Goal: Task Accomplishment & Management: Complete application form

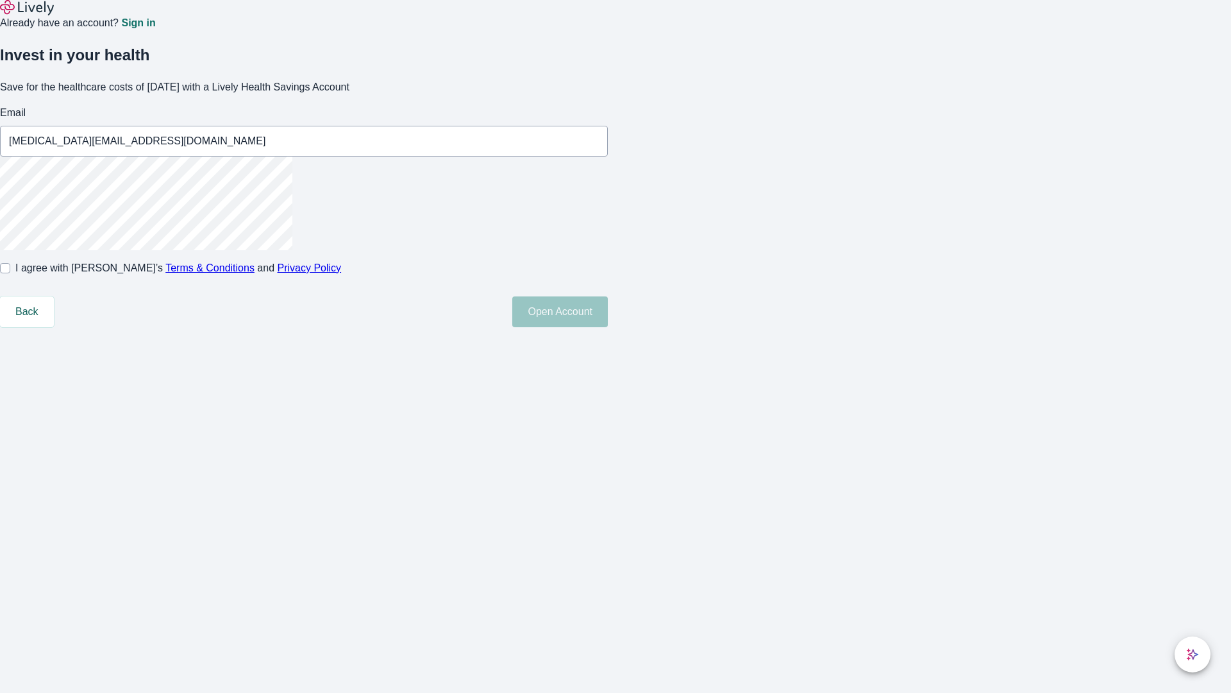
click at [10, 273] on input "I agree with Lively’s Terms & Conditions and Privacy Policy" at bounding box center [5, 268] width 10 height 10
checkbox input "true"
click at [608, 327] on button "Open Account" at bounding box center [560, 311] width 96 height 31
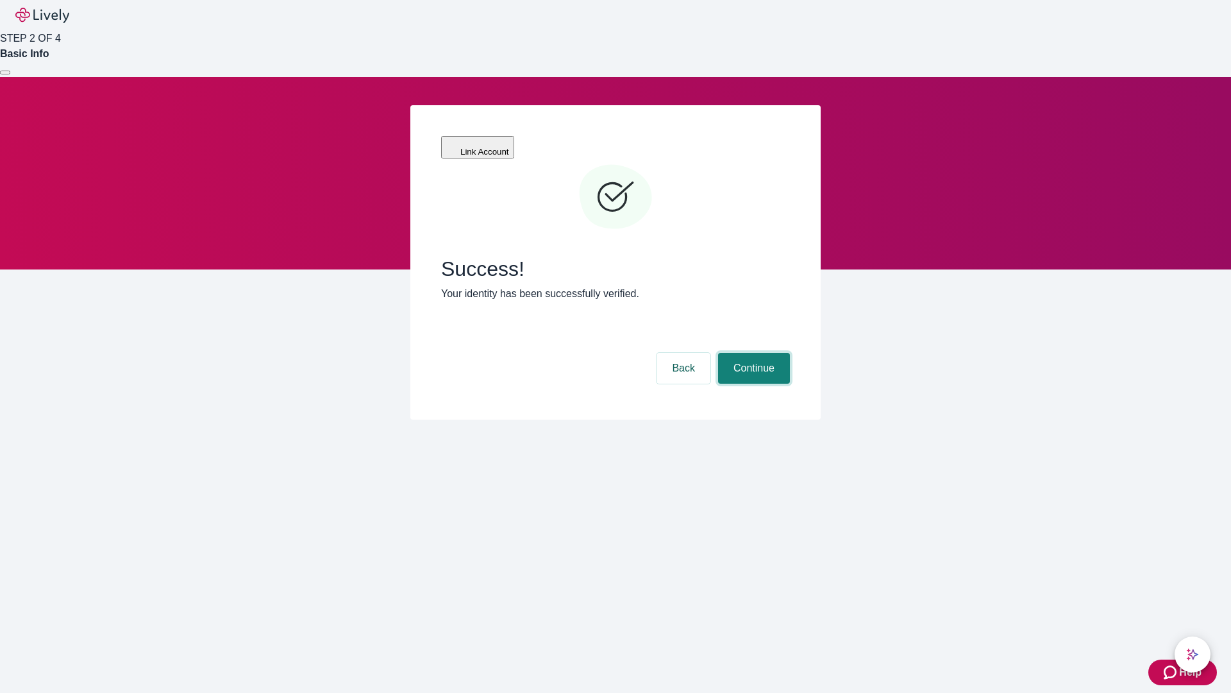
click at [752, 353] on button "Continue" at bounding box center [754, 368] width 72 height 31
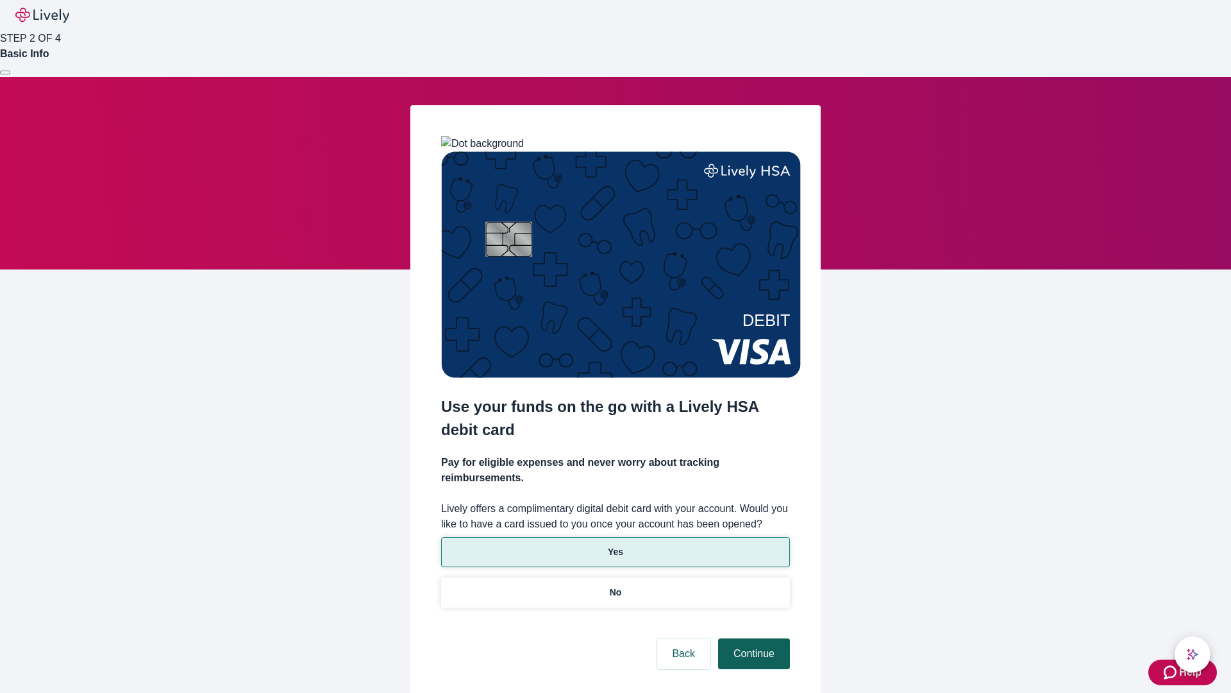
click at [615, 585] on p "No" at bounding box center [616, 591] width 12 height 13
click at [752, 638] on button "Continue" at bounding box center [754, 653] width 72 height 31
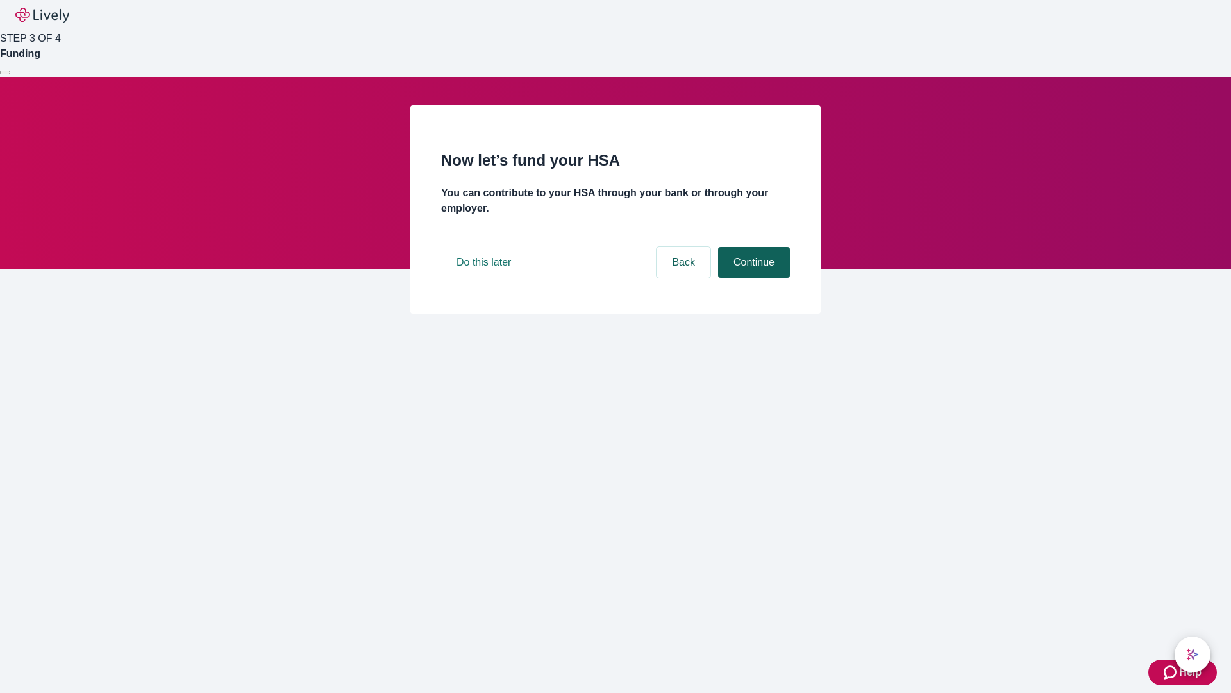
click at [752, 278] on button "Continue" at bounding box center [754, 262] width 72 height 31
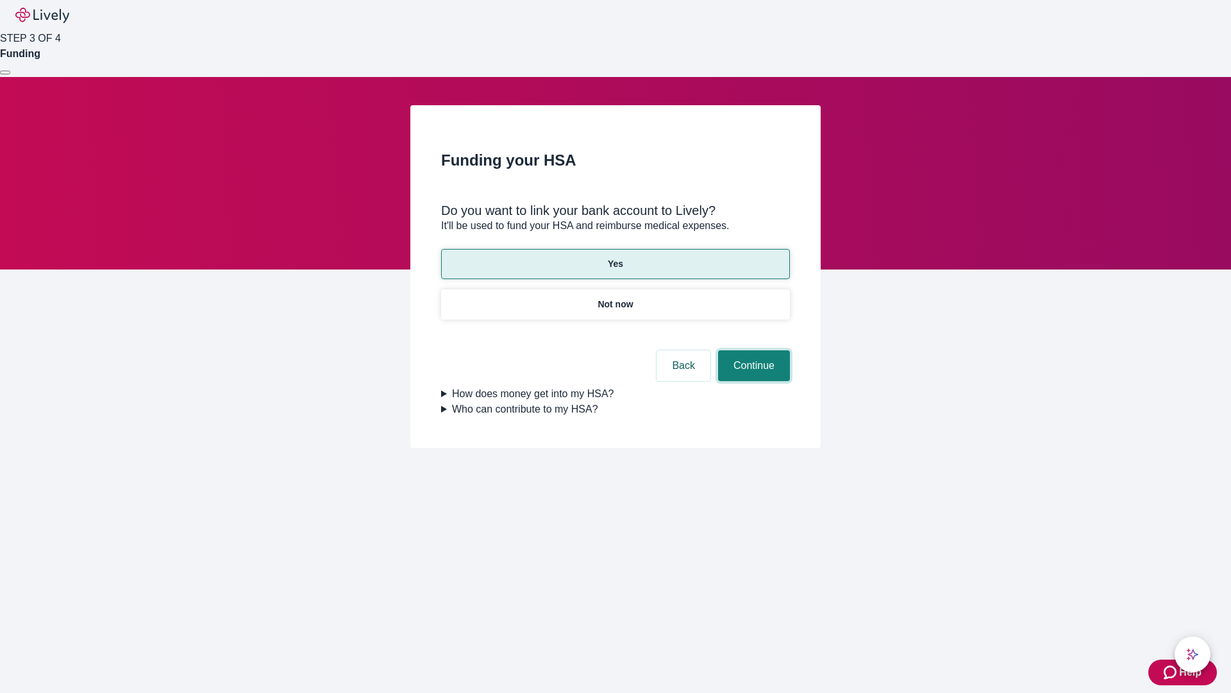
click at [752, 350] on button "Continue" at bounding box center [754, 365] width 72 height 31
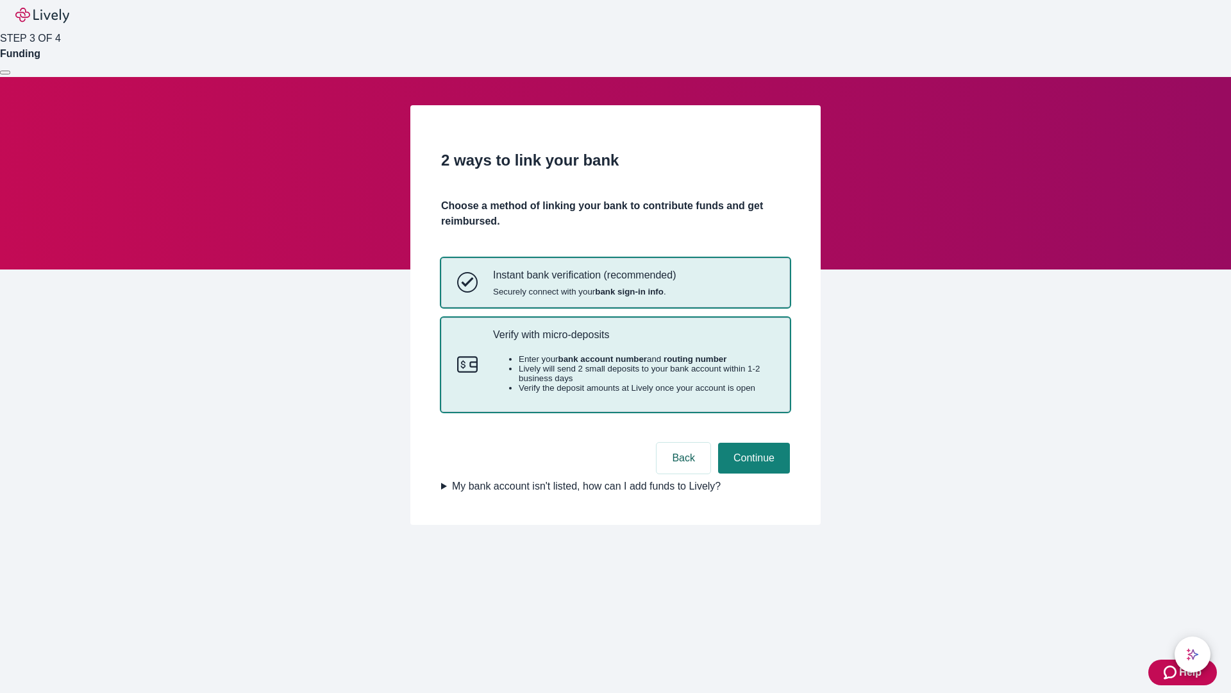
click at [633, 340] on p "Verify with micro-deposits" at bounding box center [633, 334] width 281 height 12
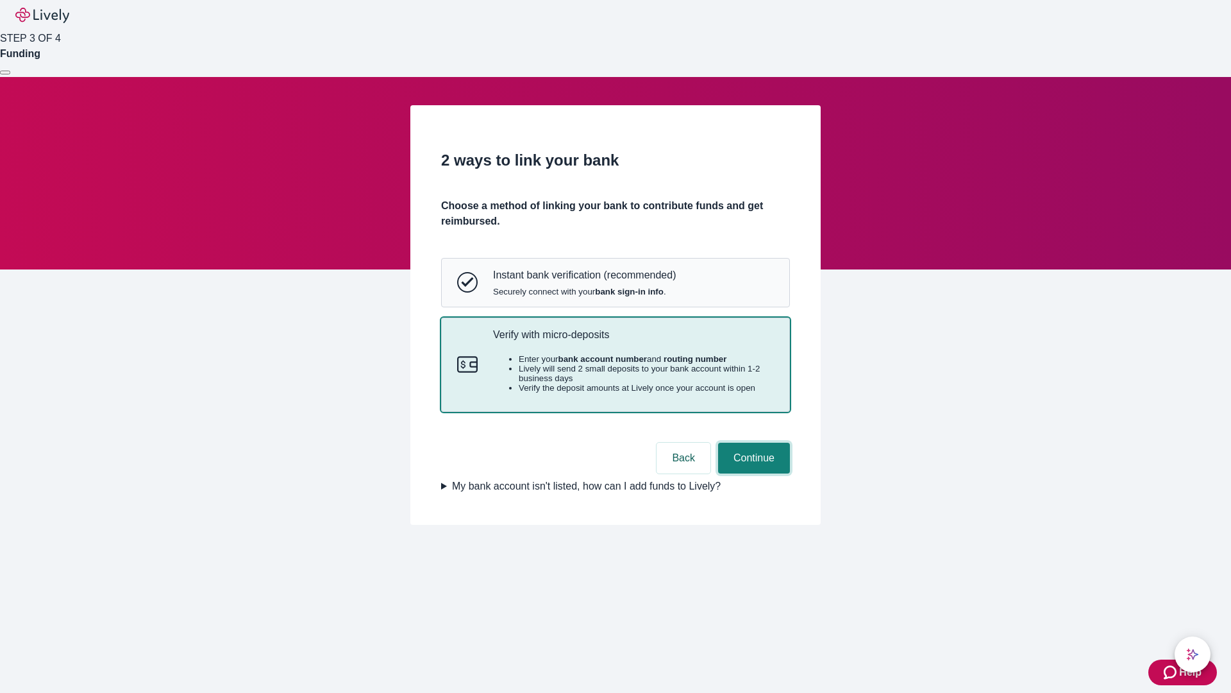
click at [752, 473] on button "Continue" at bounding box center [754, 457] width 72 height 31
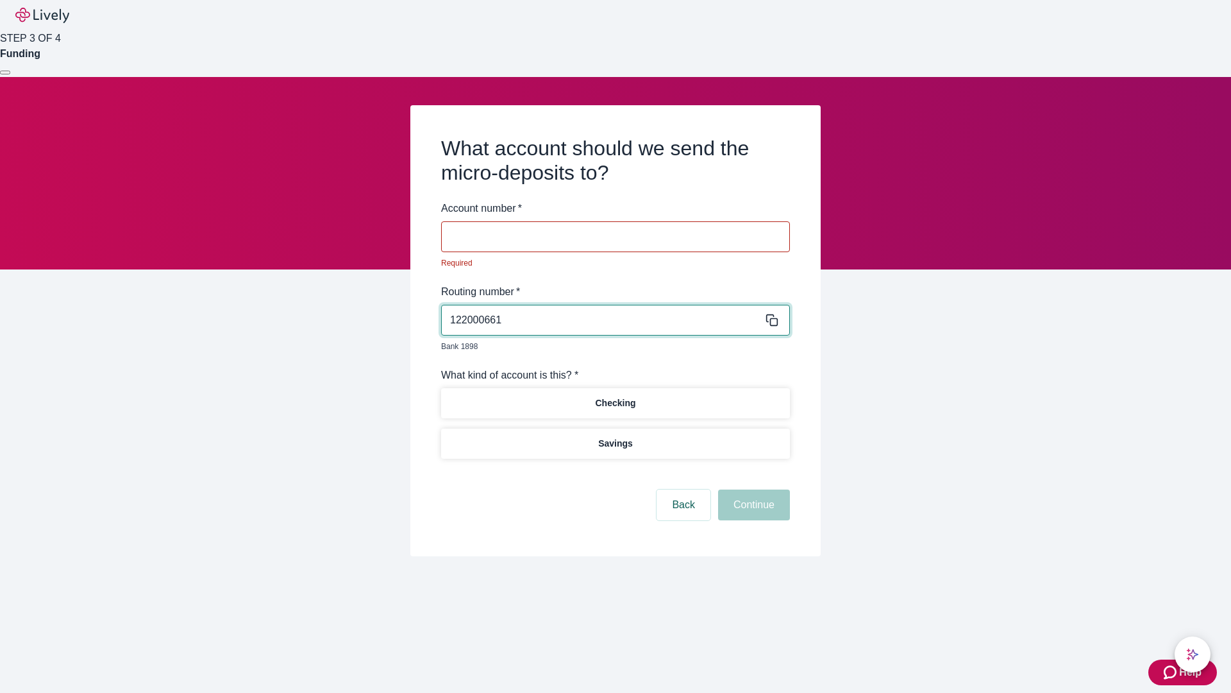
type input "122000661"
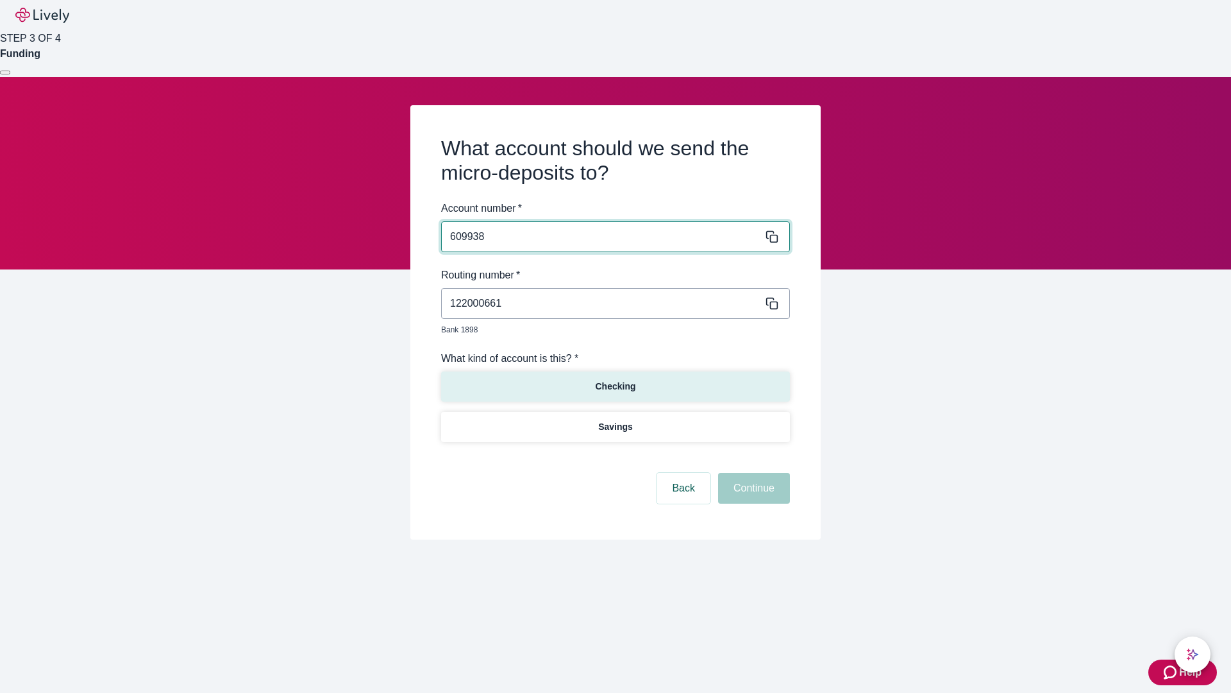
type input "609938"
click at [615, 380] on p "Checking" at bounding box center [615, 386] width 40 height 13
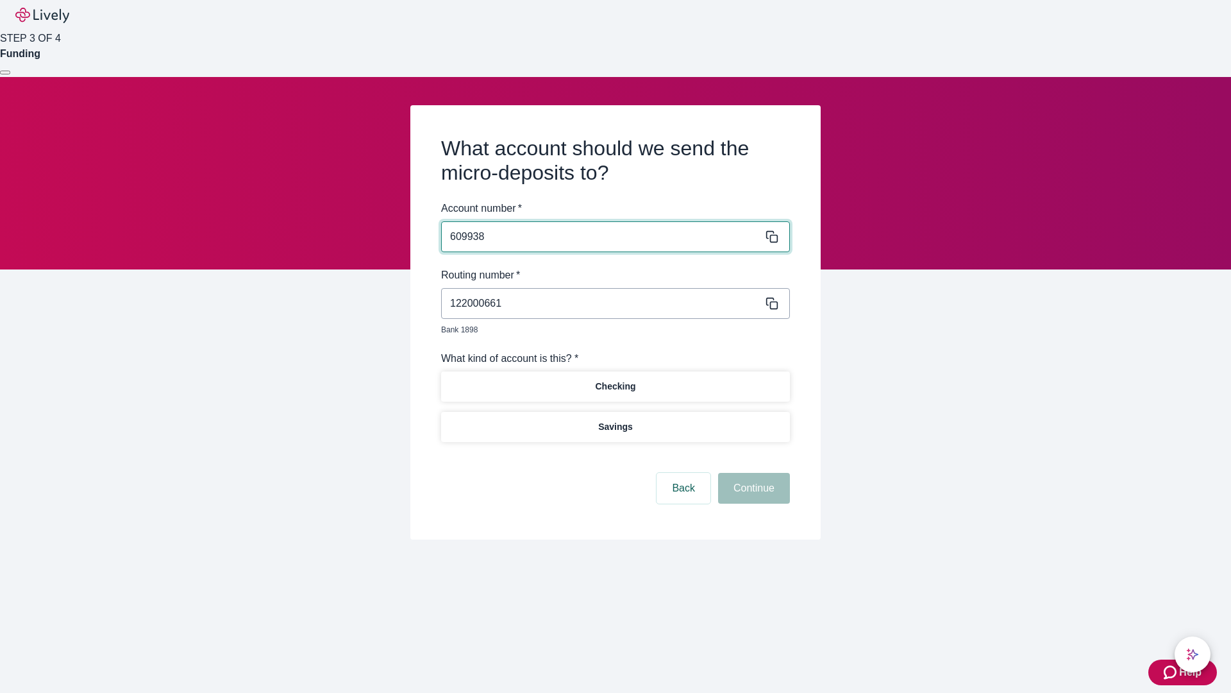
click at [752, 473] on button "Continue" at bounding box center [754, 488] width 72 height 31
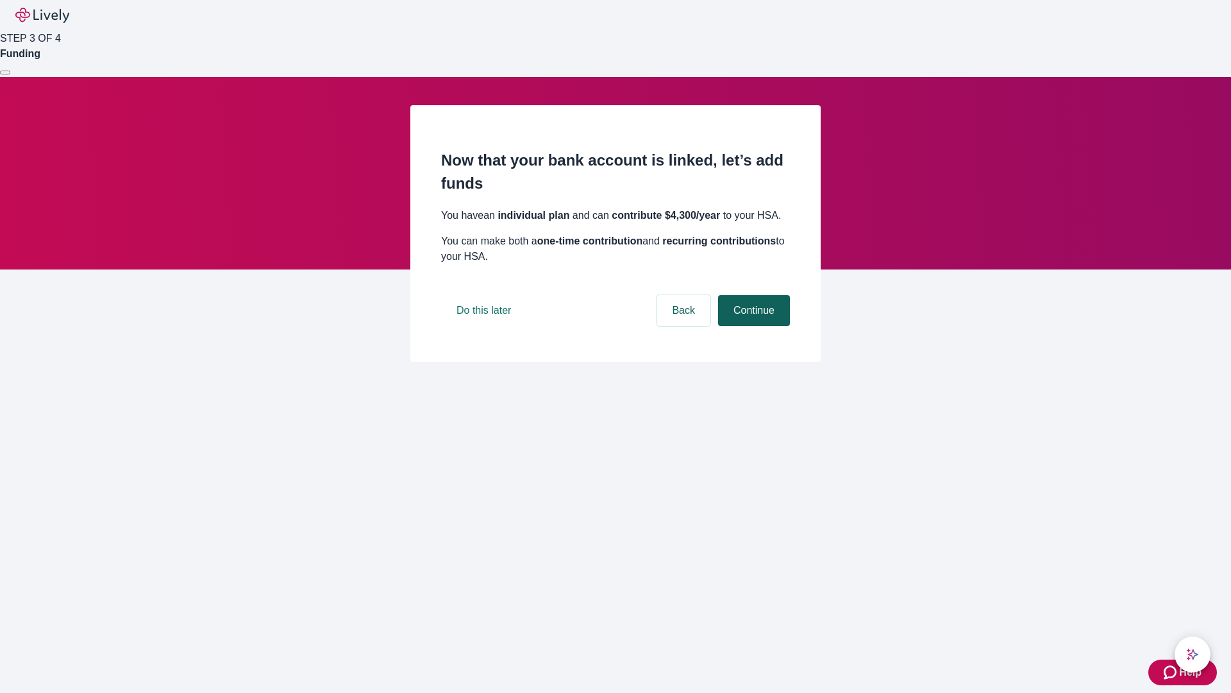
click at [752, 326] on button "Continue" at bounding box center [754, 310] width 72 height 31
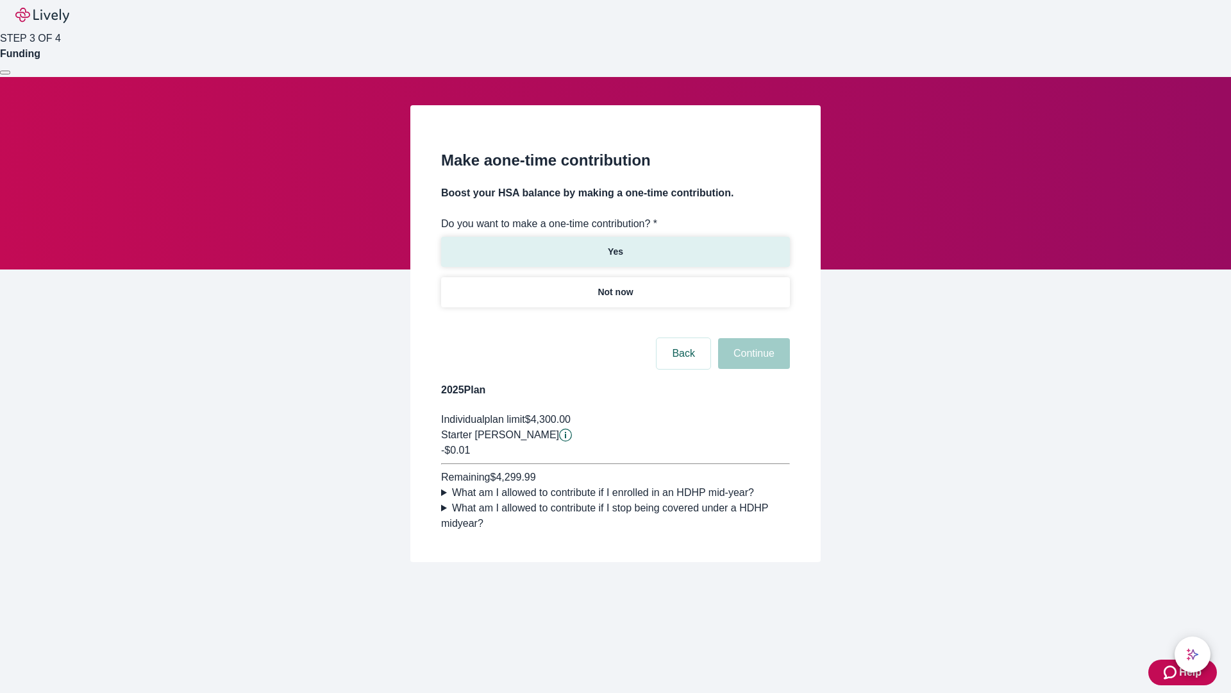
click at [615, 245] on p "Yes" at bounding box center [615, 251] width 15 height 13
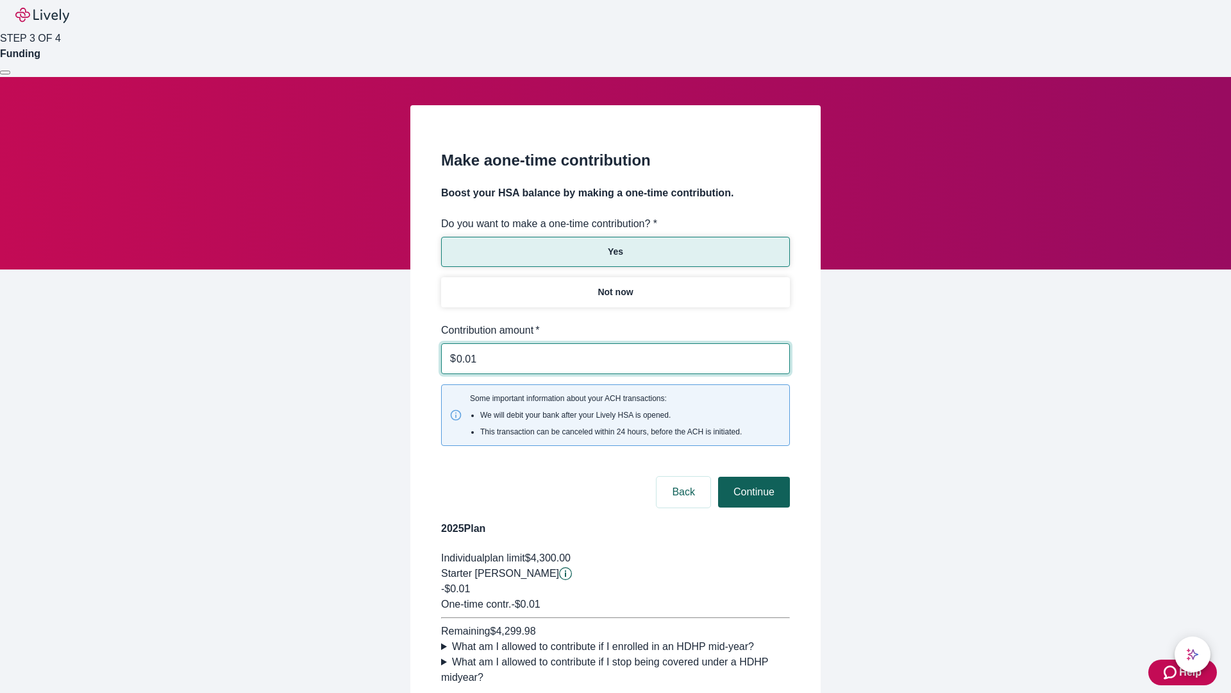
type input "0.01"
click at [752, 476] on button "Continue" at bounding box center [754, 491] width 72 height 31
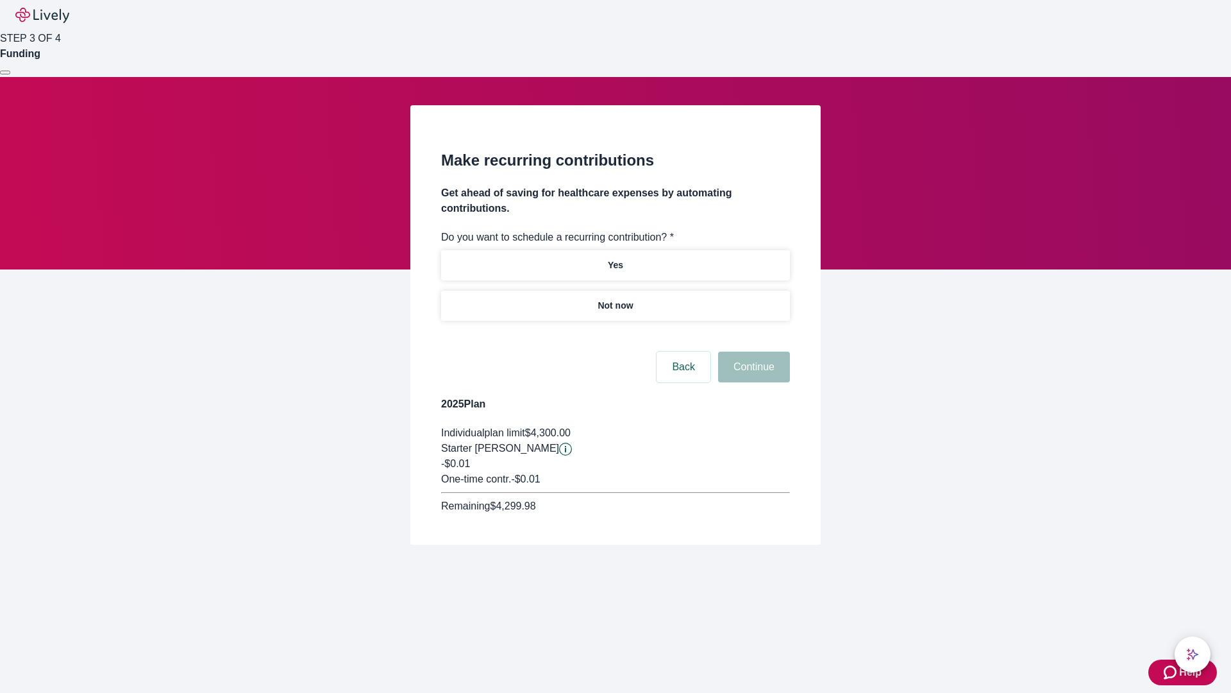
click at [615, 299] on p "Not now" at bounding box center [615, 305] width 35 height 13
click at [752, 351] on button "Continue" at bounding box center [754, 366] width 72 height 31
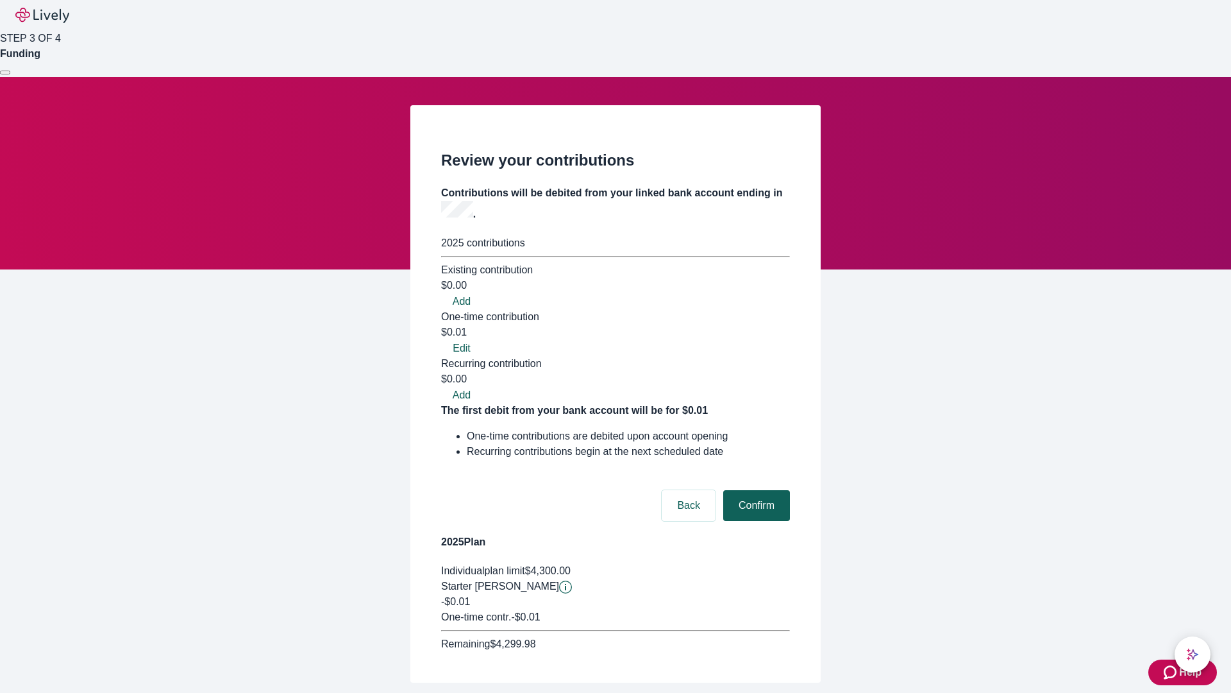
click at [755, 490] on button "Confirm" at bounding box center [756, 505] width 67 height 31
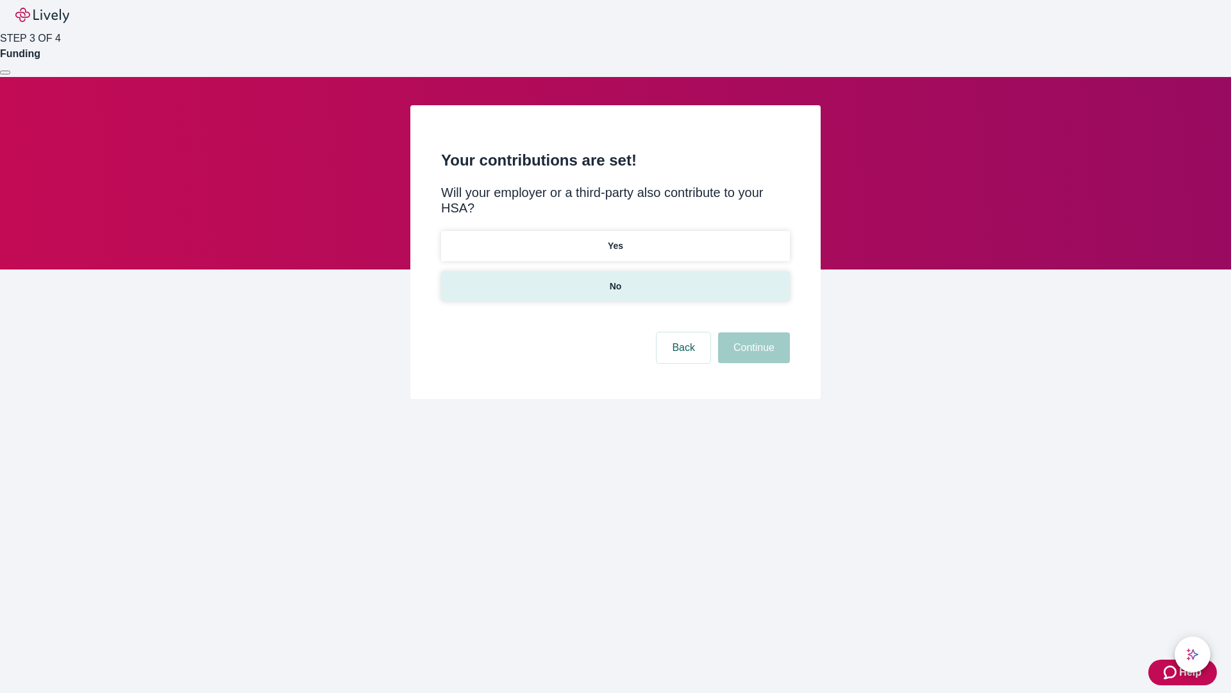
click at [615, 280] on p "No" at bounding box center [616, 286] width 12 height 13
click at [752, 332] on button "Continue" at bounding box center [754, 347] width 72 height 31
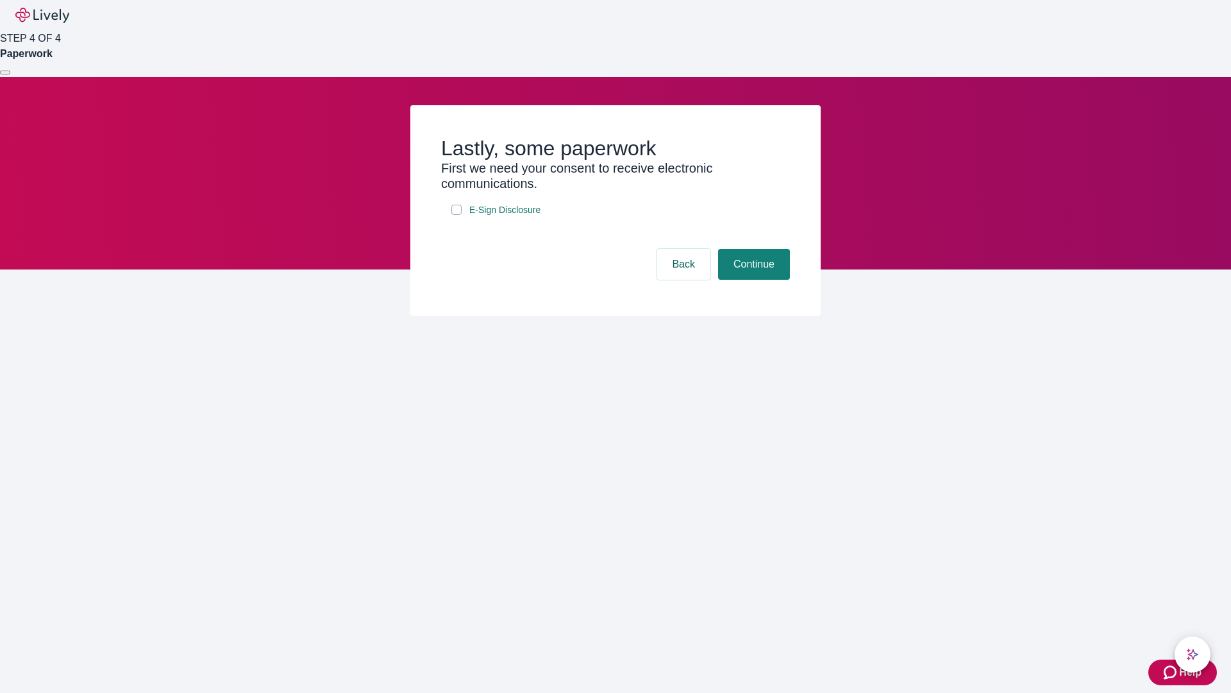
click at [457, 215] on input "E-Sign Disclosure" at bounding box center [456, 210] width 10 height 10
checkbox input "true"
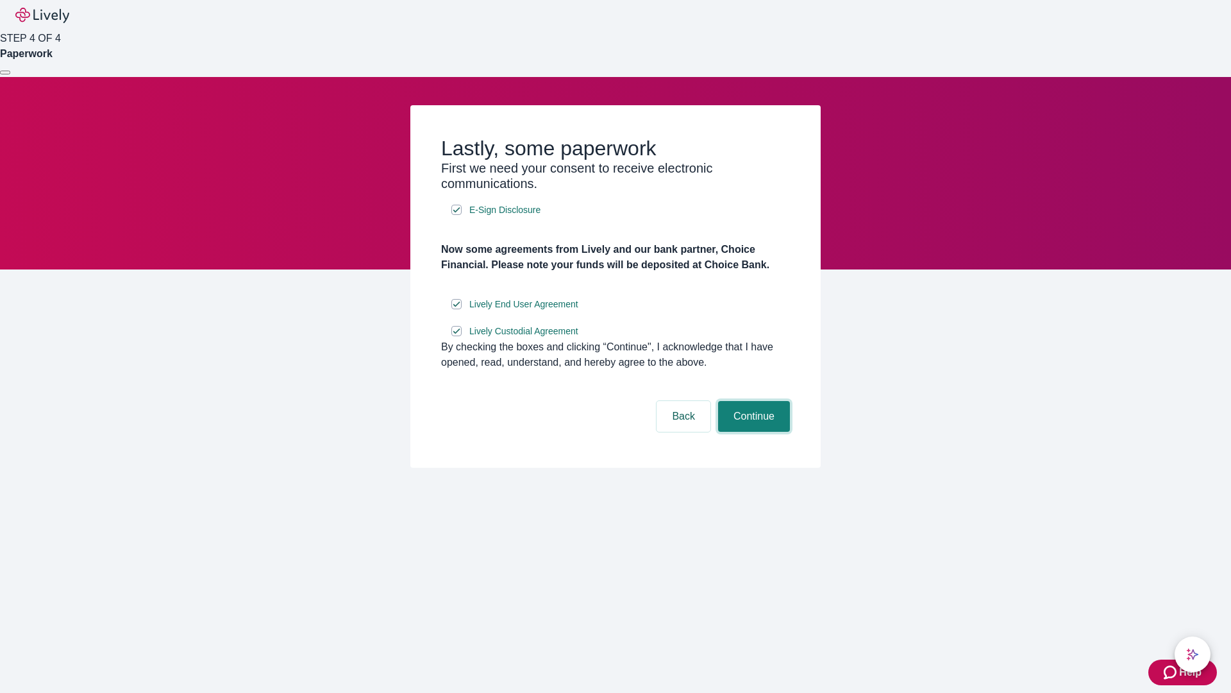
click at [752, 432] on button "Continue" at bounding box center [754, 416] width 72 height 31
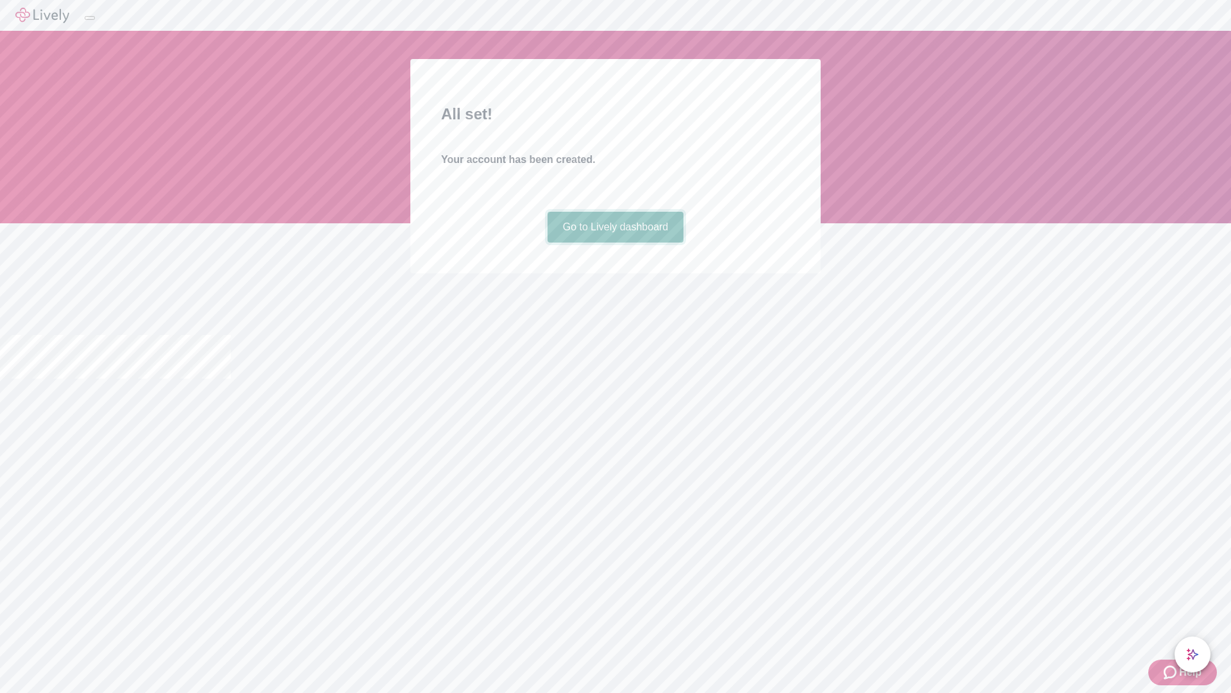
click at [615, 242] on link "Go to Lively dashboard" at bounding box center [616, 227] width 137 height 31
